Goal: Information Seeking & Learning: Learn about a topic

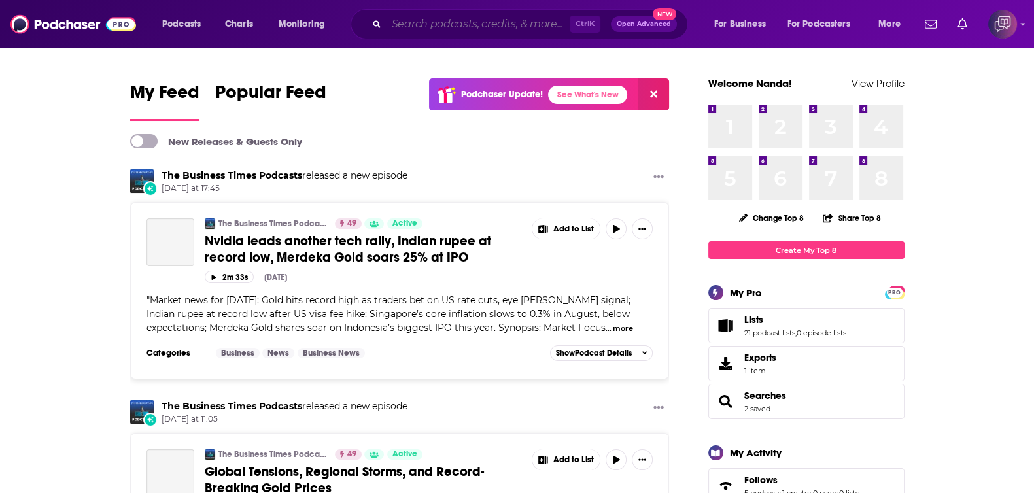
click at [481, 20] on input "Search podcasts, credits, & more..." at bounding box center [478, 24] width 183 height 21
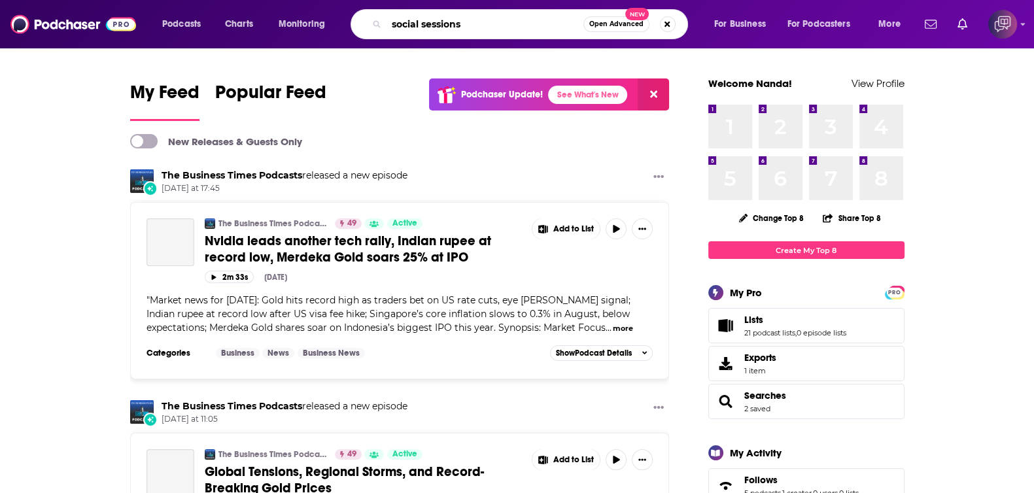
type input "social sessions"
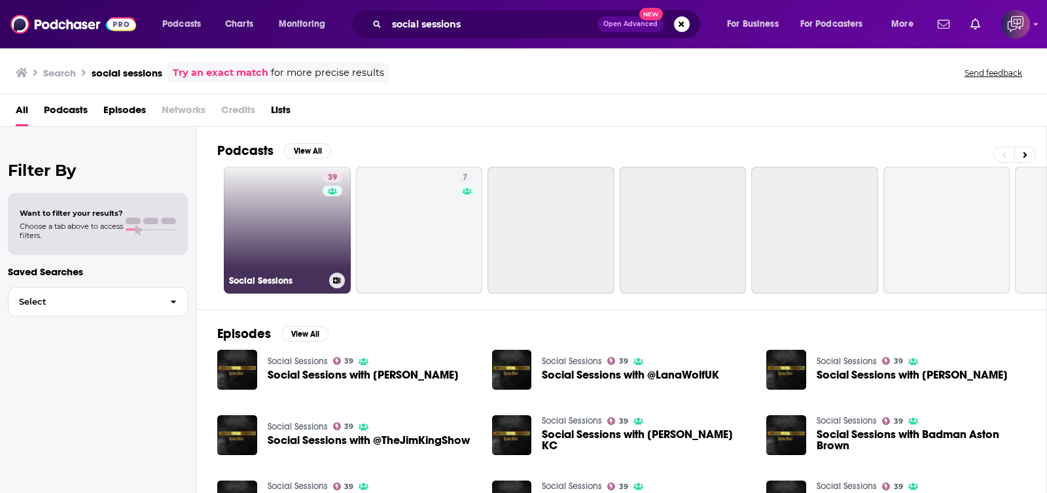
click at [316, 225] on link "39 Social Sessions" at bounding box center [287, 230] width 127 height 127
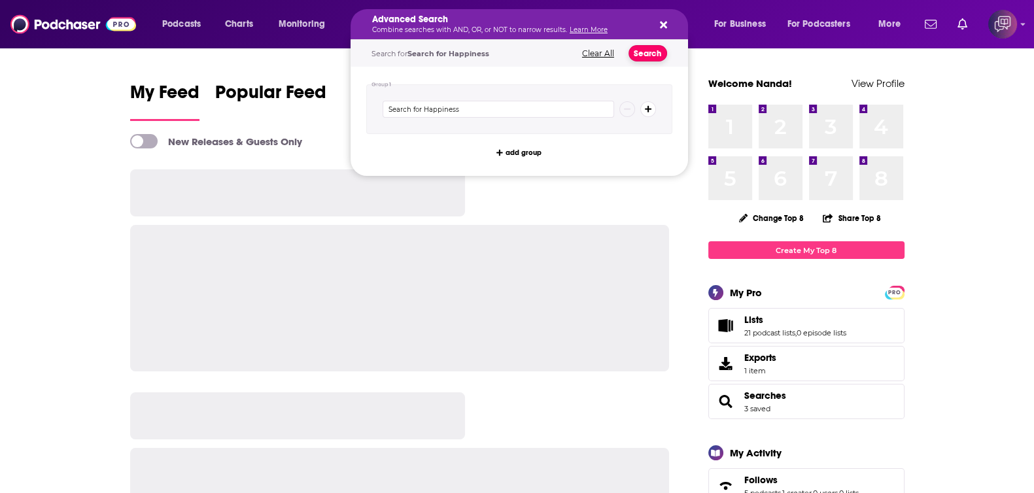
click at [639, 50] on button "Search" at bounding box center [648, 53] width 39 height 16
